Goal: Task Accomplishment & Management: Manage account settings

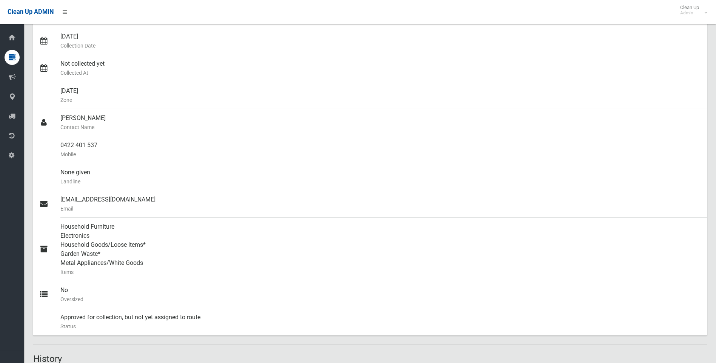
scroll to position [151, 0]
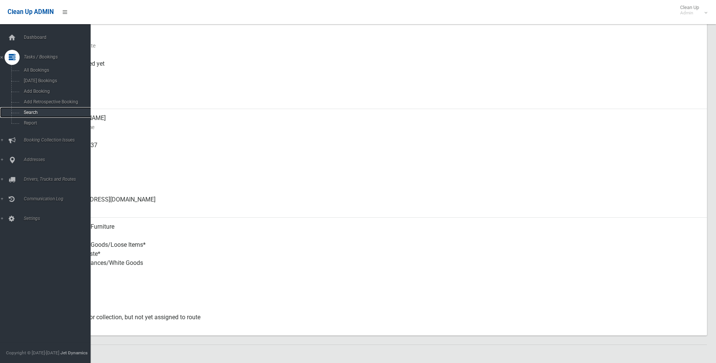
click at [25, 113] on span "Search" at bounding box center [56, 112] width 68 height 5
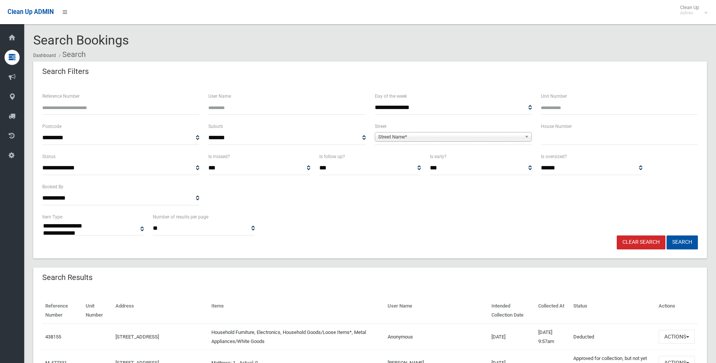
select select
click at [547, 134] on input "text" at bounding box center [619, 138] width 157 height 14
click at [612, 135] on input "text" at bounding box center [619, 138] width 157 height 14
click at [598, 136] on input "text" at bounding box center [619, 138] width 157 height 14
type input "***"
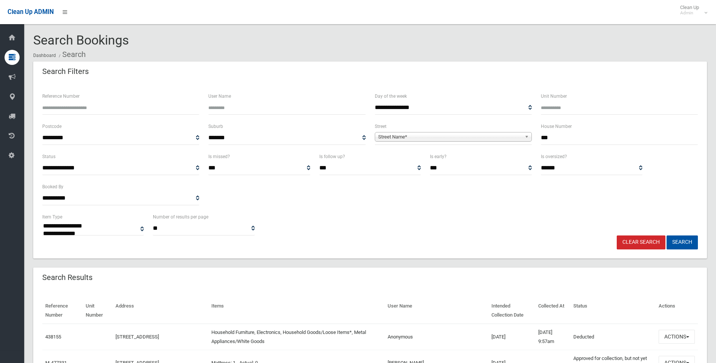
click at [445, 139] on span "Street Name*" at bounding box center [449, 137] width 143 height 9
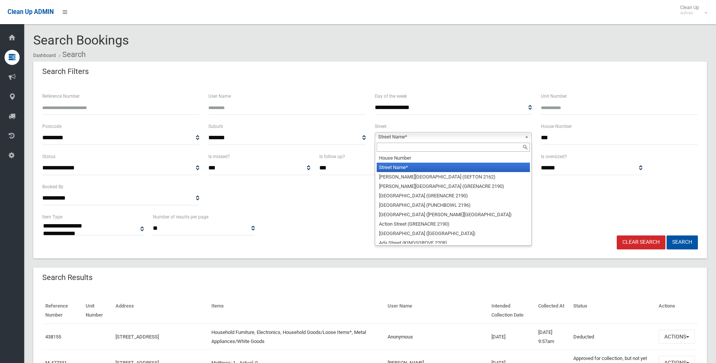
click at [432, 146] on input "text" at bounding box center [453, 147] width 153 height 9
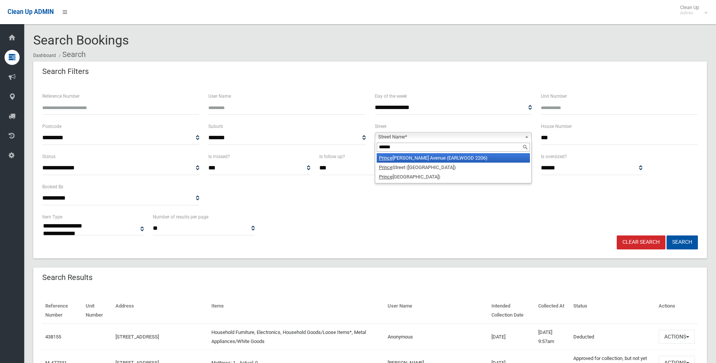
type input "******"
click at [447, 155] on li "Prince Edward Avenue (EARLWOOD 2206)" at bounding box center [453, 157] width 153 height 9
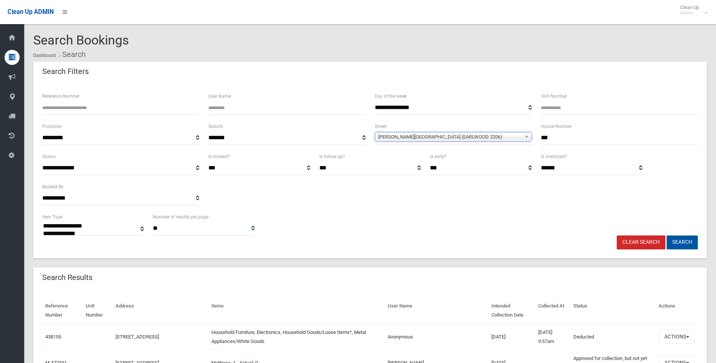
click at [688, 242] on button "Search" at bounding box center [682, 243] width 31 height 14
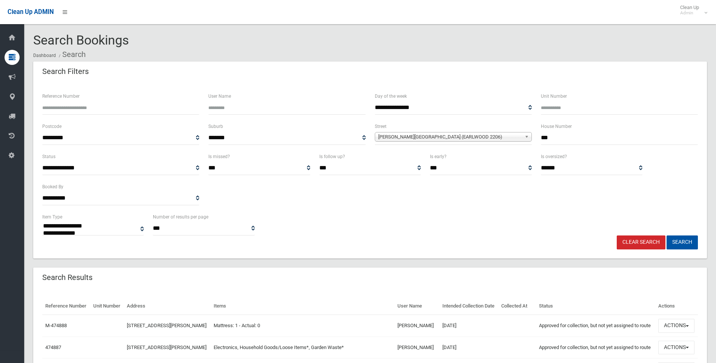
select select
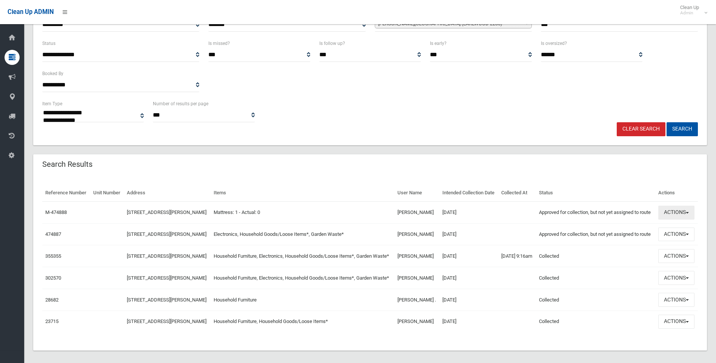
click at [681, 220] on button "Actions" at bounding box center [676, 213] width 36 height 14
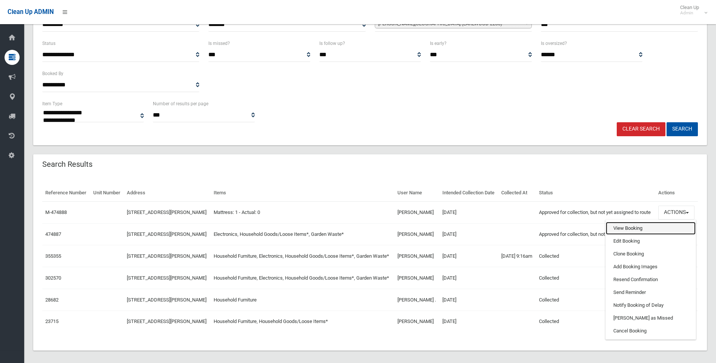
click at [628, 235] on link "View Booking" at bounding box center [651, 228] width 90 height 13
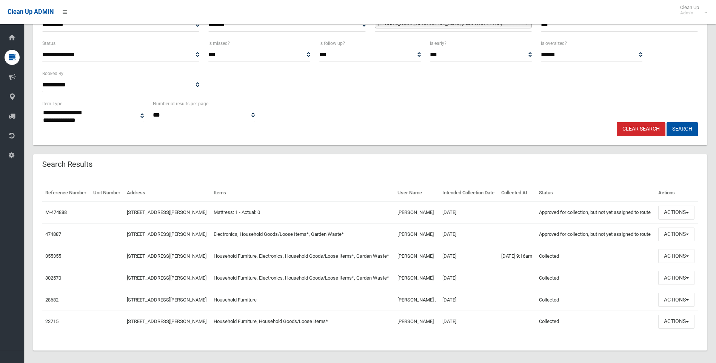
click at [415, 176] on div "Reference Number Unit Number Address Items User Name Intended Collection Date C…" at bounding box center [370, 263] width 674 height 175
click at [527, 176] on div "Reference Number Unit Number Address Items User Name Intended Collection Date C…" at bounding box center [370, 263] width 674 height 175
click at [671, 242] on button "Actions" at bounding box center [676, 235] width 36 height 14
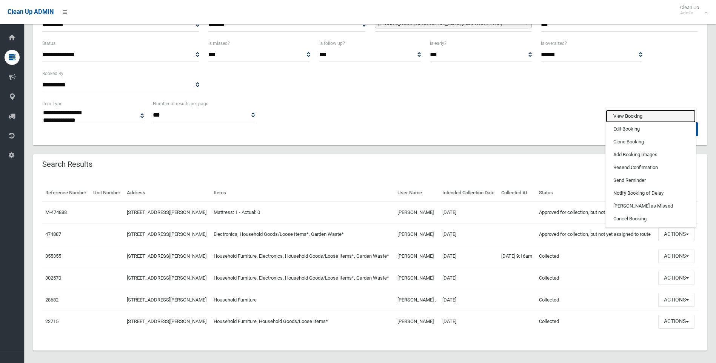
click at [628, 123] on link "View Booking" at bounding box center [651, 116] width 90 height 13
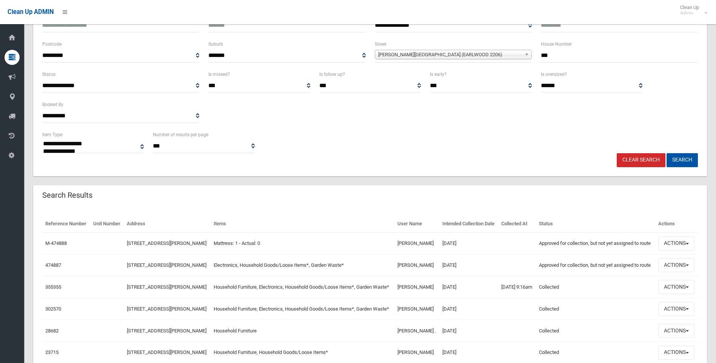
scroll to position [151, 0]
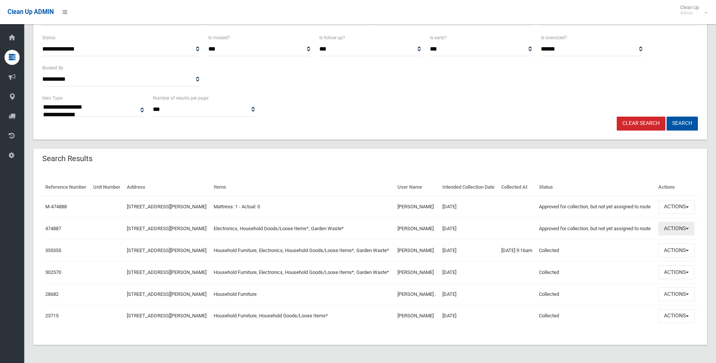
click at [667, 222] on button "Actions" at bounding box center [676, 229] width 36 height 14
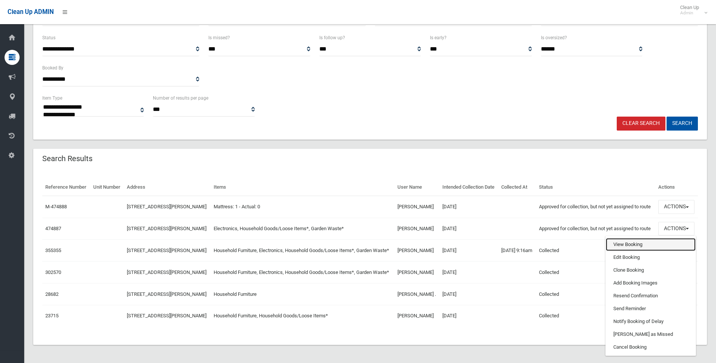
click at [626, 238] on link "View Booking" at bounding box center [651, 244] width 90 height 13
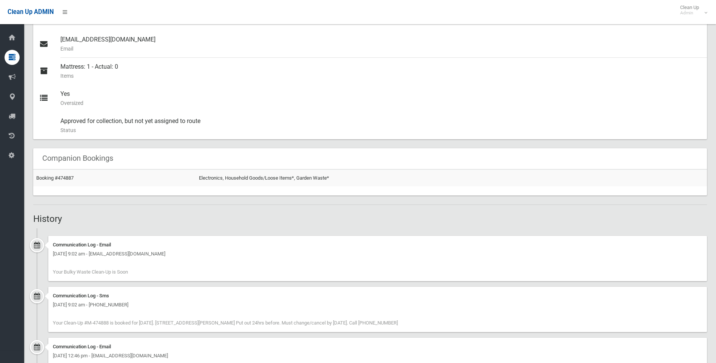
scroll to position [378, 0]
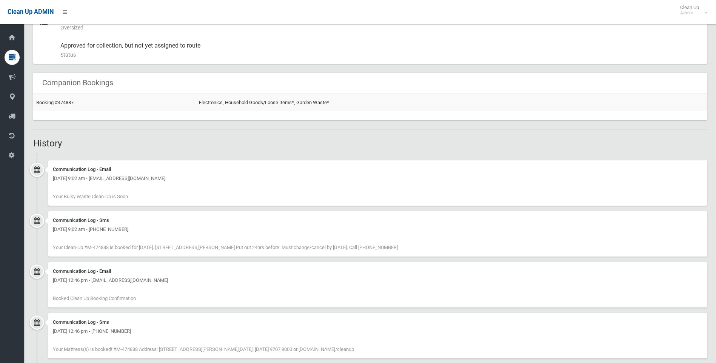
click at [211, 139] on h2 "History" at bounding box center [370, 144] width 674 height 10
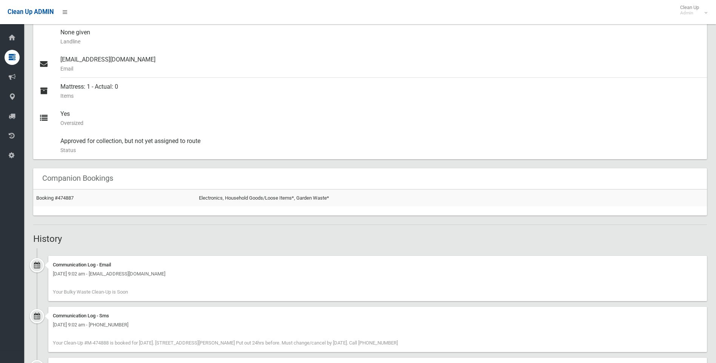
scroll to position [264, 0]
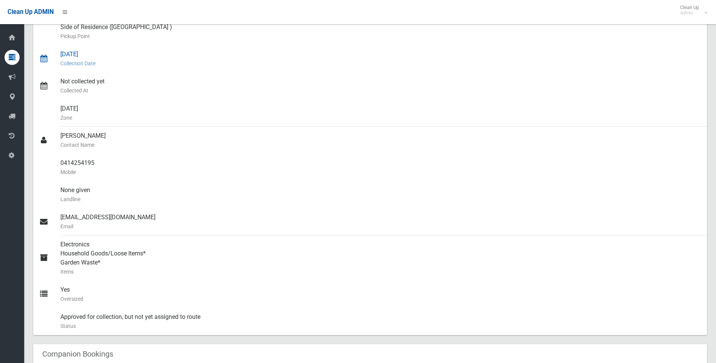
scroll to position [227, 0]
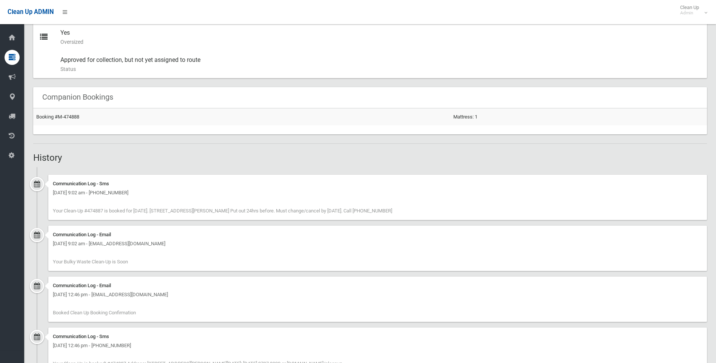
scroll to position [410, 0]
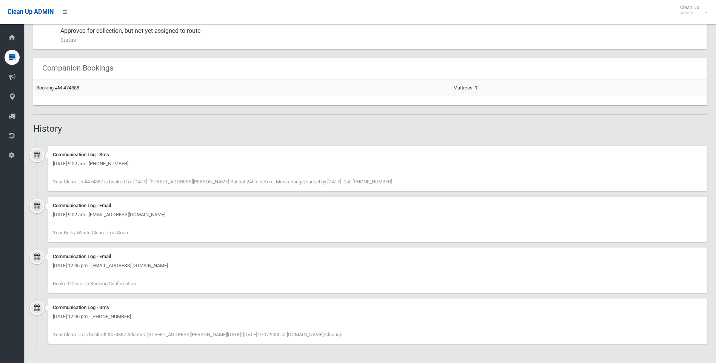
drag, startPoint x: 452, startPoint y: 180, endPoint x: 42, endPoint y: 157, distance: 409.9
click at [42, 157] on div "Communication Log - Sms [DATE] 9:02 am - [PHONE_NUMBER] Your Clean-Up #474887 i…" at bounding box center [370, 171] width 674 height 51
drag, startPoint x: 42, startPoint y: 157, endPoint x: 108, endPoint y: 119, distance: 76.3
click at [108, 119] on div "Booking Details Actions View Booking Edit Booking Clone Booking Add Booking Ima…" at bounding box center [370, 8] width 674 height 684
click at [155, 145] on ul "Communication Log - Sms [DATE] 9:02 am - [PHONE_NUMBER] Your Clean-Up #474887 i…" at bounding box center [370, 243] width 674 height 211
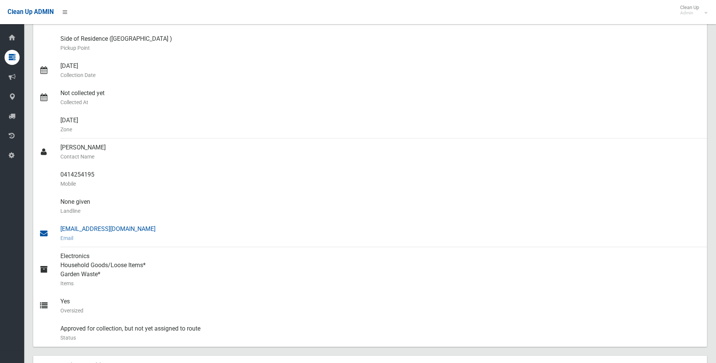
scroll to position [113, 0]
drag, startPoint x: 111, startPoint y: 171, endPoint x: 56, endPoint y: 174, distance: 54.8
click at [56, 174] on link "0414254195 Mobile" at bounding box center [370, 178] width 674 height 27
drag, startPoint x: 56, startPoint y: 174, endPoint x: 48, endPoint y: 117, distance: 57.7
click at [48, 117] on div at bounding box center [49, 124] width 21 height 27
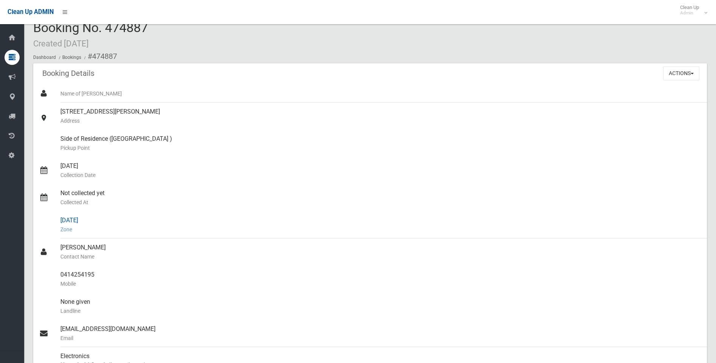
scroll to position [0, 0]
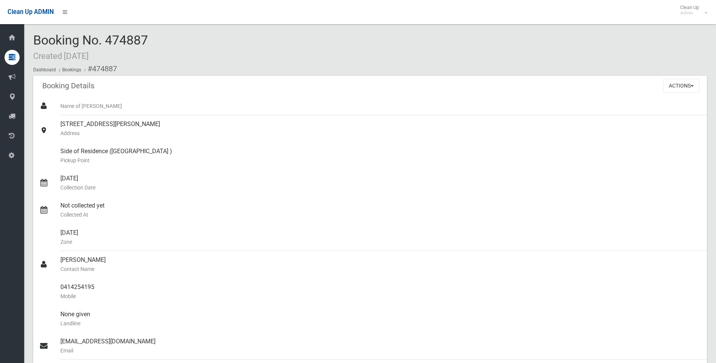
drag, startPoint x: 170, startPoint y: 43, endPoint x: 35, endPoint y: 33, distance: 135.5
click at [35, 33] on div "Booking No. 474887 Created [DATE] Dashboard Bookings #474887" at bounding box center [370, 54] width 674 height 43
drag, startPoint x: 35, startPoint y: 33, endPoint x: 175, endPoint y: 45, distance: 141.0
click at [175, 45] on div "Booking No. 474887 Created [DATE] Dashboard Bookings #474887" at bounding box center [370, 54] width 674 height 43
click at [179, 46] on div "Booking No. 474887 Created [DATE] Dashboard Bookings #474887" at bounding box center [370, 54] width 674 height 43
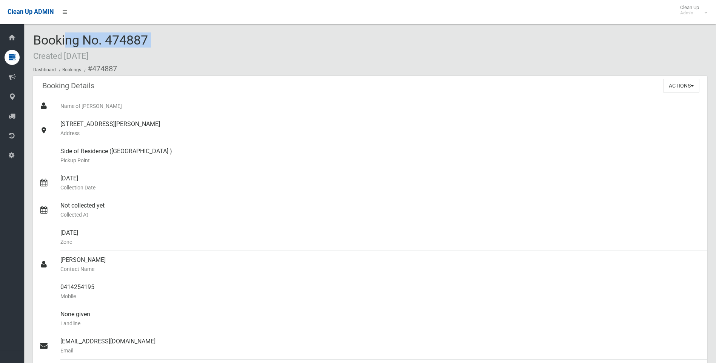
drag, startPoint x: 179, startPoint y: 46, endPoint x: 39, endPoint y: 45, distance: 140.4
click at [39, 45] on div "Booking No. 474887 Created [DATE] Dashboard Bookings #474887" at bounding box center [370, 54] width 674 height 43
click at [160, 57] on div "Booking No. 474887 Created [DATE] Dashboard Bookings #474887" at bounding box center [370, 54] width 674 height 43
click at [670, 89] on button "Actions" at bounding box center [681, 86] width 36 height 14
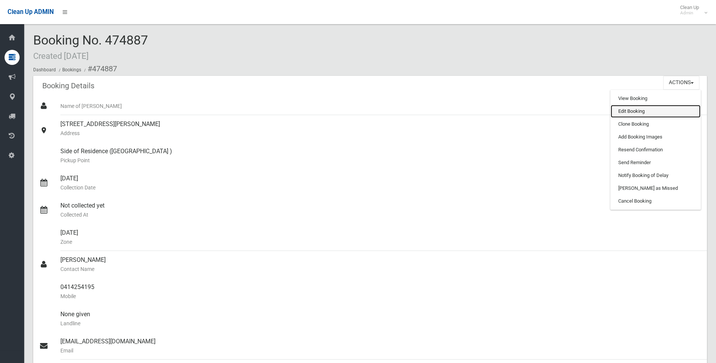
click at [643, 113] on link "Edit Booking" at bounding box center [656, 111] width 90 height 13
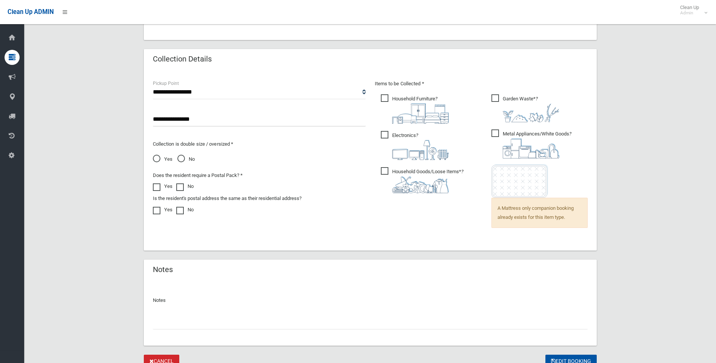
scroll to position [506, 0]
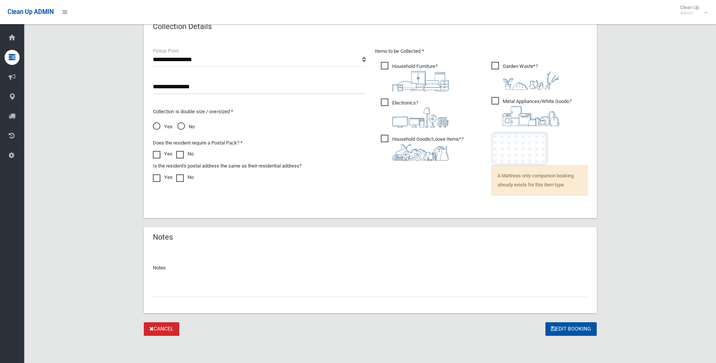
click at [187, 287] on input "text" at bounding box center [370, 290] width 435 height 14
paste input "**********"
click at [223, 292] on input "**********" at bounding box center [370, 290] width 435 height 14
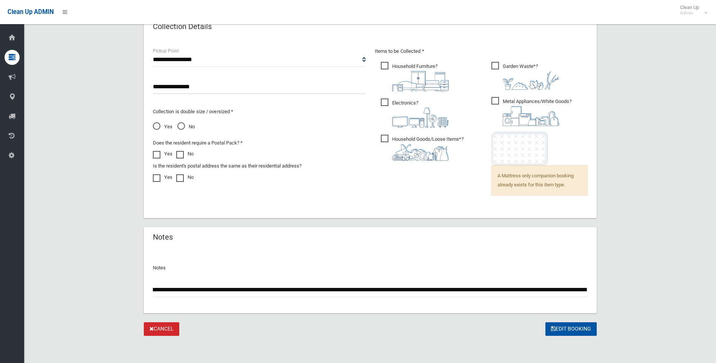
scroll to position [0, 0]
click at [588, 290] on div "**********" at bounding box center [370, 280] width 453 height 65
click at [585, 291] on input "**********" at bounding box center [370, 290] width 435 height 14
type input "**********"
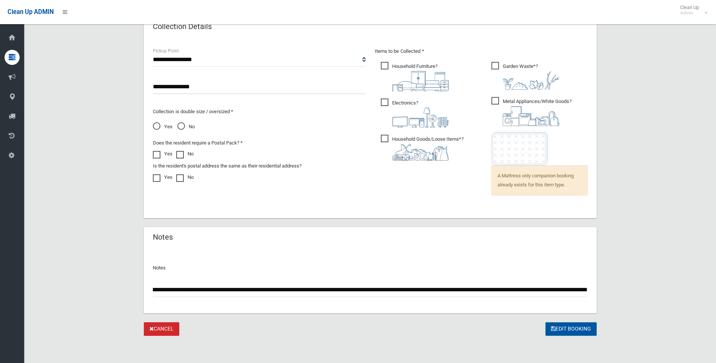
click at [562, 325] on button "Edit Booking" at bounding box center [571, 329] width 51 height 14
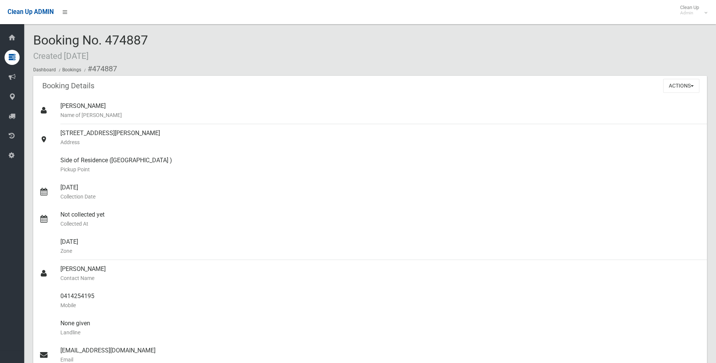
drag, startPoint x: 162, startPoint y: 42, endPoint x: 36, endPoint y: 36, distance: 125.8
click at [36, 36] on div "Booking No. 474887 Created [DATE] Dashboard Bookings #474887" at bounding box center [370, 54] width 674 height 43
copy span "Booking No. 474887"
drag, startPoint x: 212, startPoint y: 133, endPoint x: 60, endPoint y: 134, distance: 151.8
click at [60, 134] on link "[STREET_ADDRESS][PERSON_NAME] Address" at bounding box center [370, 137] width 674 height 27
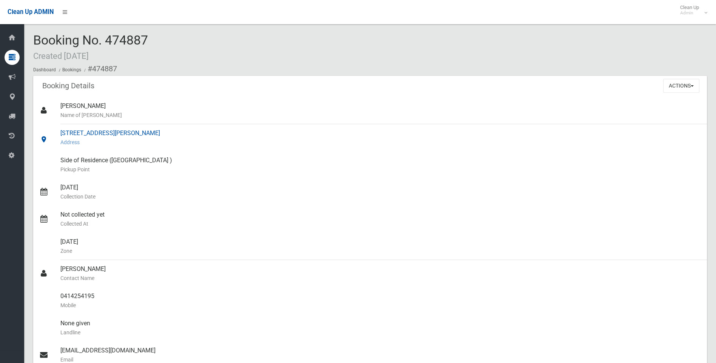
copy link "[STREET_ADDRESS][PERSON_NAME]"
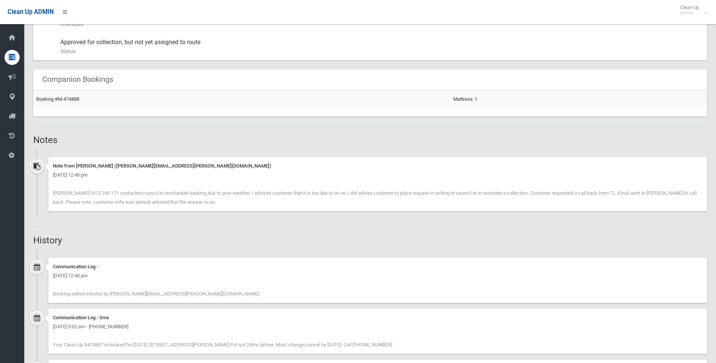
scroll to position [453, 0]
